Goal: Task Accomplishment & Management: Use online tool/utility

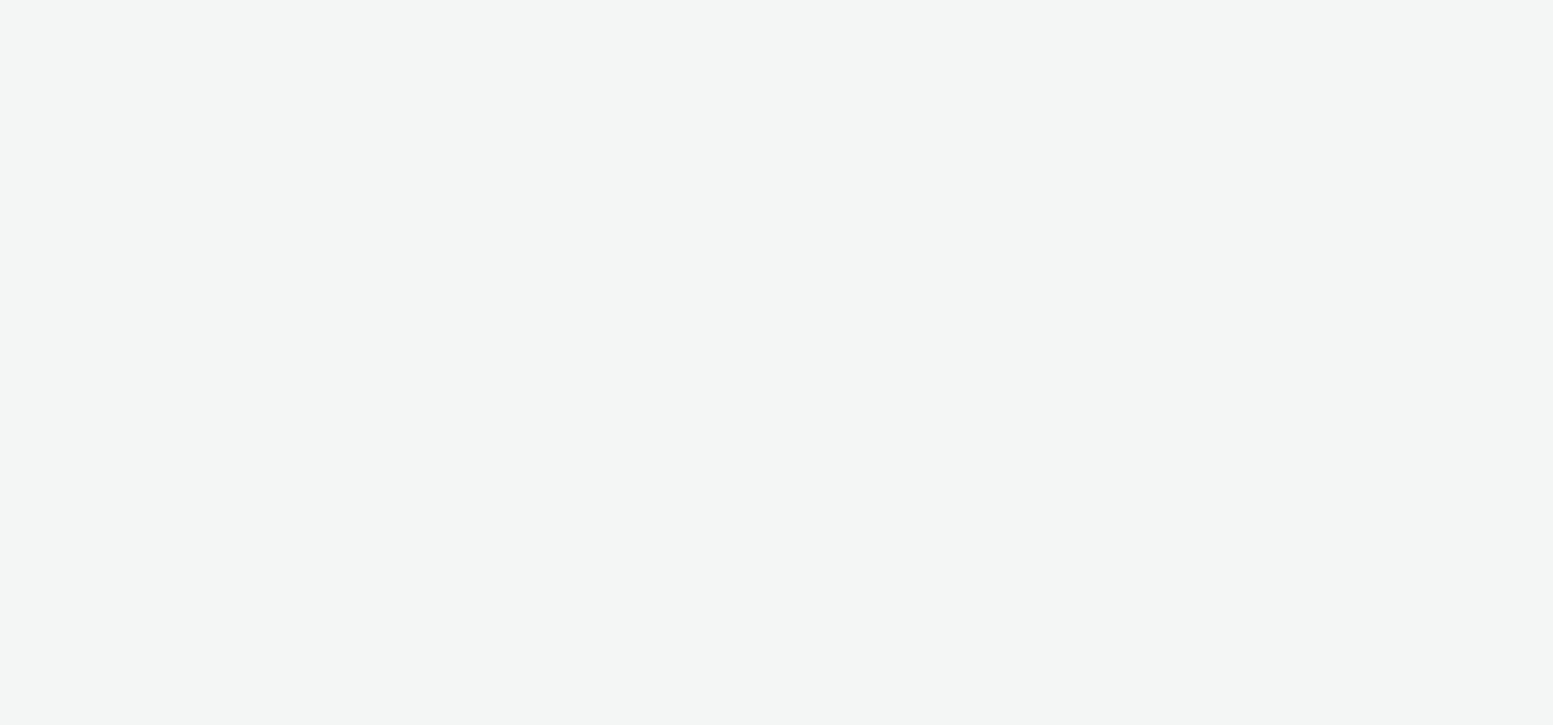
select select "47c37c18-910e-43a3-bb91-a2beb2847406"
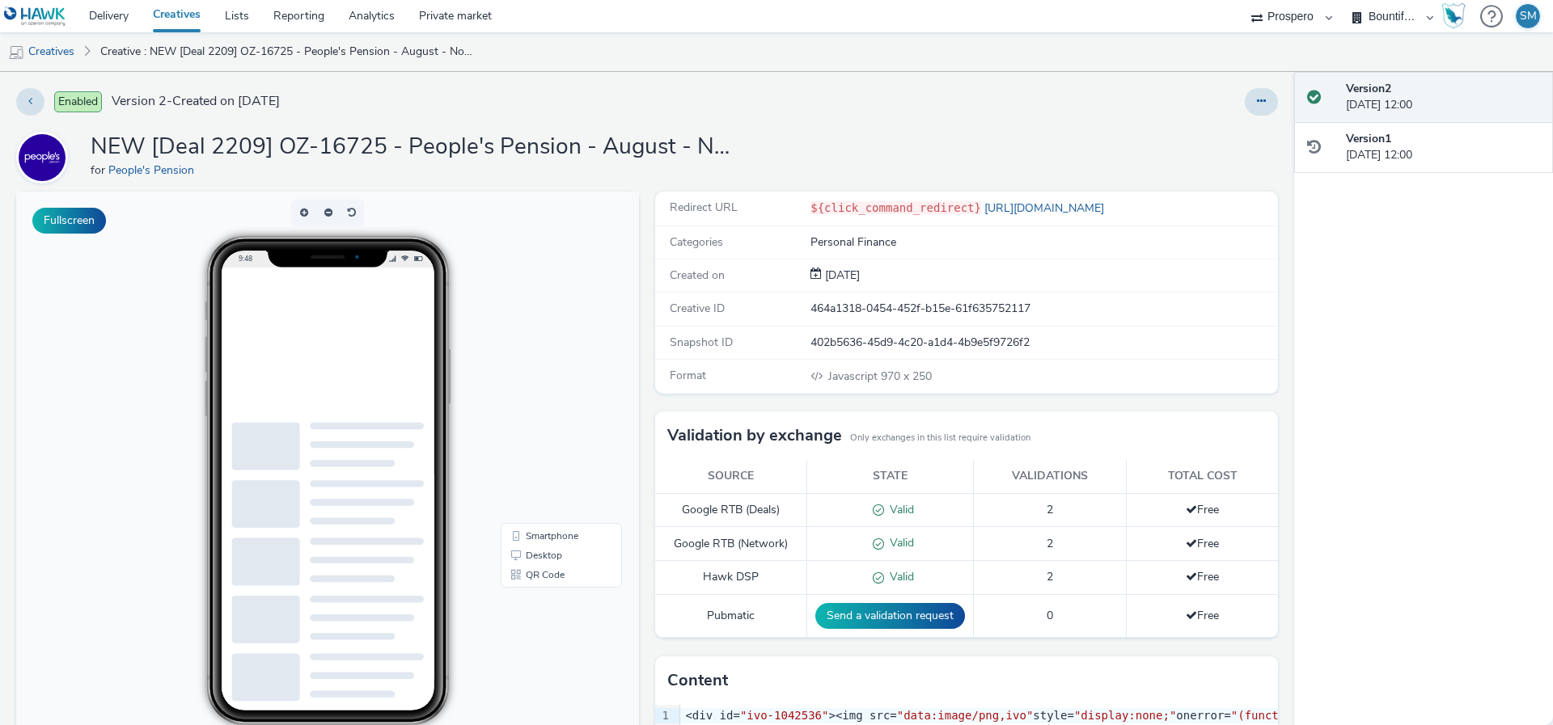
scroll to position [240, 0]
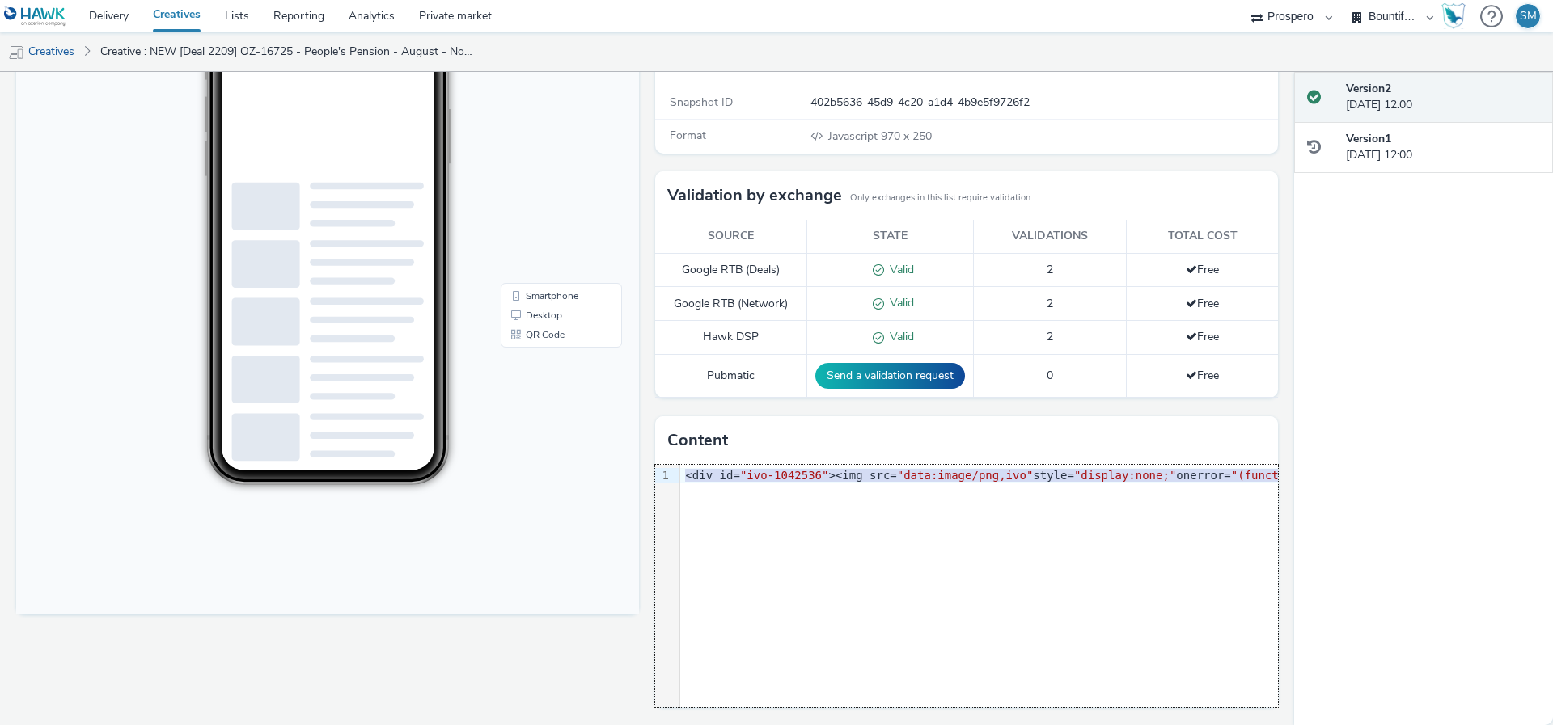
drag, startPoint x: 685, startPoint y: 475, endPoint x: 886, endPoint y: 582, distance: 227.9
click at [886, 582] on div "9 1 › <div id= "ivo-1042536" ><img src= "data:image/png,ivo" style= "display:no…" at bounding box center [966, 586] width 623 height 243
copy div "<div id= "ivo-1042536" ><img src= "data:image/png,ivo" style= "display:none;" o…"
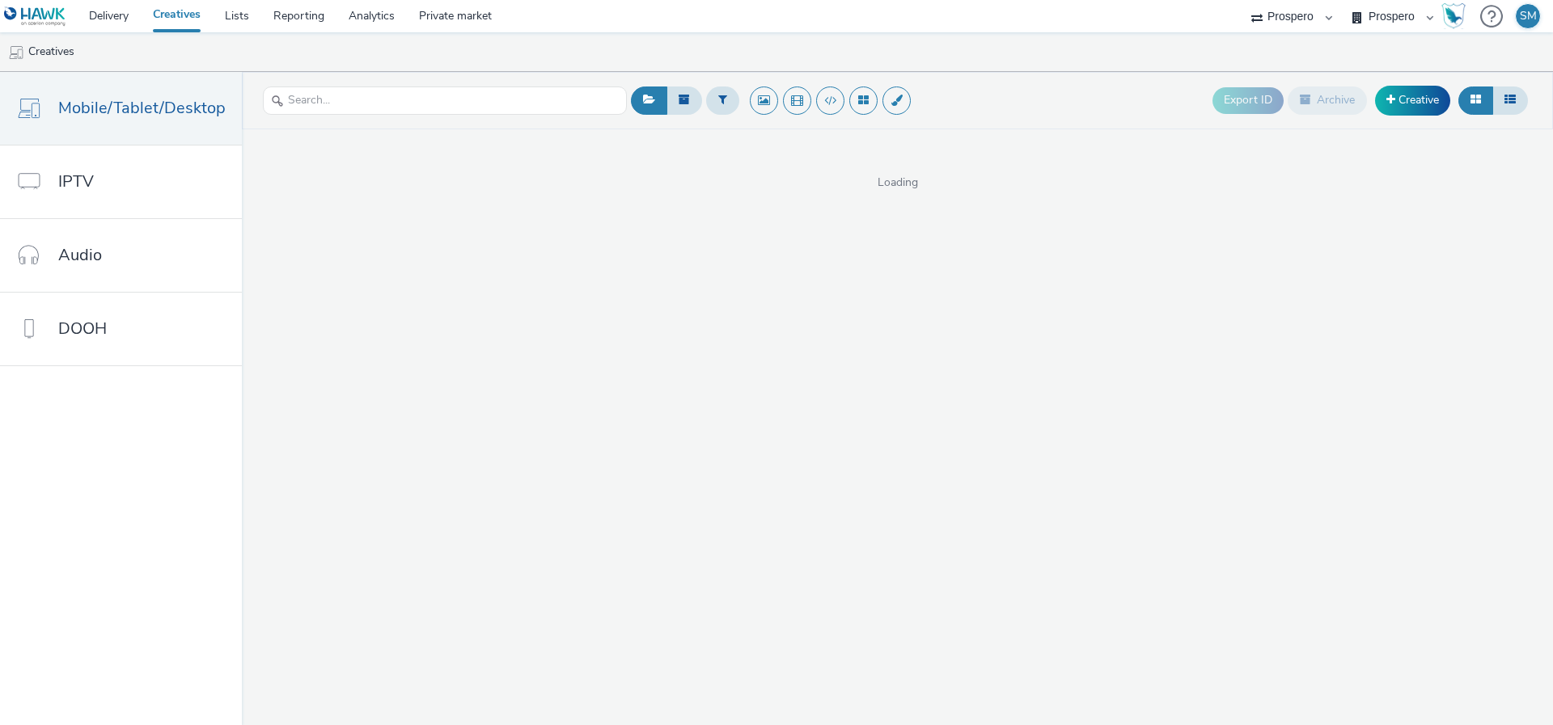
select select "47c37c18-910e-43a3-bb91-a2beb2847406"
select select "b1b940d3-d05b-48b5-821e-f328c33b988b"
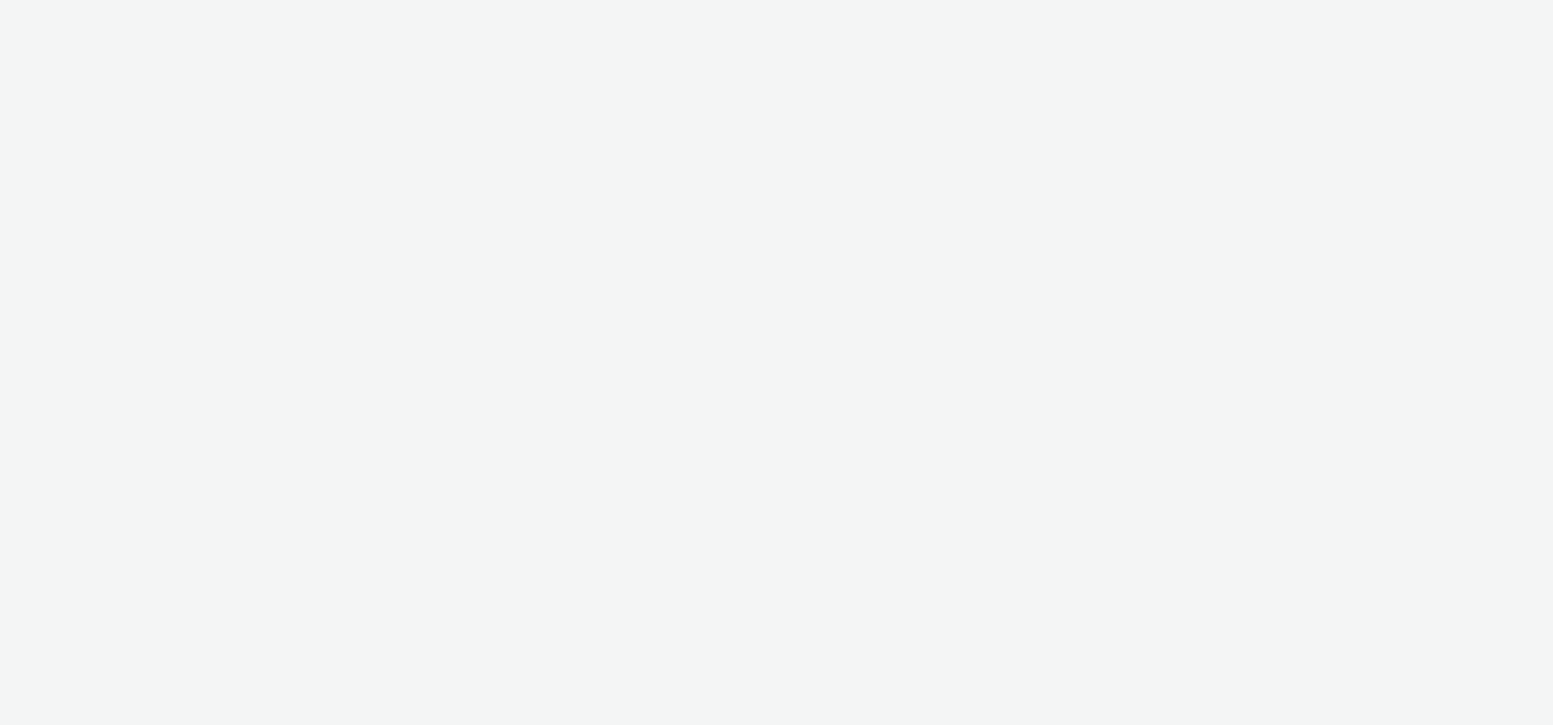
select select "47c37c18-910e-43a3-bb91-a2beb2847406"
select select "b1b940d3-d05b-48b5-821e-f328c33b988b"
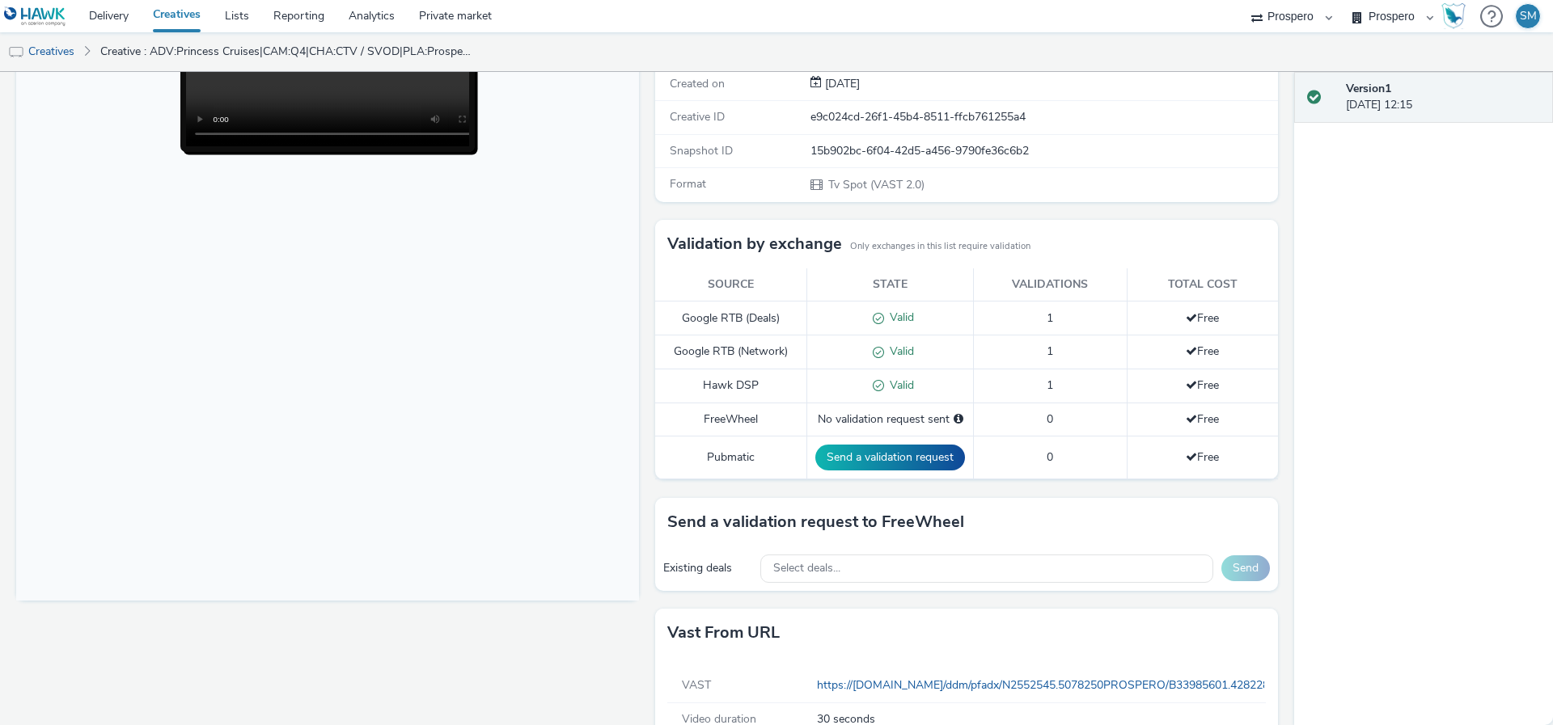
scroll to position [295, 0]
